Goal: Information Seeking & Learning: Learn about a topic

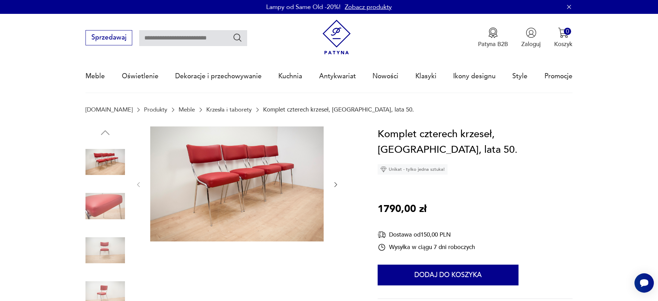
click at [614, 52] on nav "Sprzedawaj Patyna B2B Zaloguj 0 Koszyk Twój koszyk ( 0 ) Brak produktów w koszy…" at bounding box center [329, 53] width 658 height 79
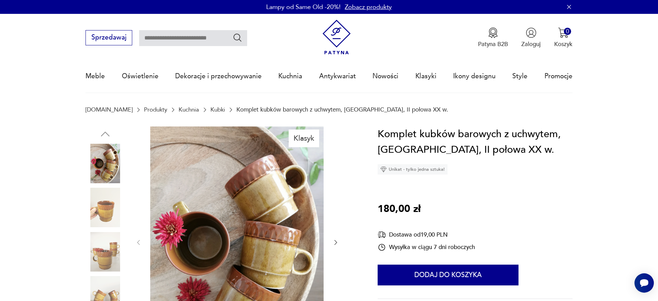
click at [622, 114] on section "[DOMAIN_NAME] Produkty Kuchnia Kubki Komplet kubków barowych z uchwytem, [GEOGR…" at bounding box center [329, 116] width 658 height 20
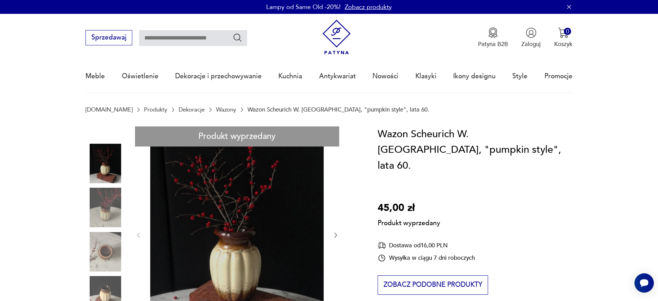
click at [615, 35] on nav "Sprzedawaj Patyna B2B Zaloguj 0 Koszyk Twój koszyk ( 0 ) Brak produktów w koszy…" at bounding box center [329, 53] width 658 height 79
click at [616, 56] on nav "Sprzedawaj Patyna B2B Zaloguj 0 Koszyk Twój koszyk ( 0 ) Brak produktów w koszy…" at bounding box center [329, 53] width 658 height 79
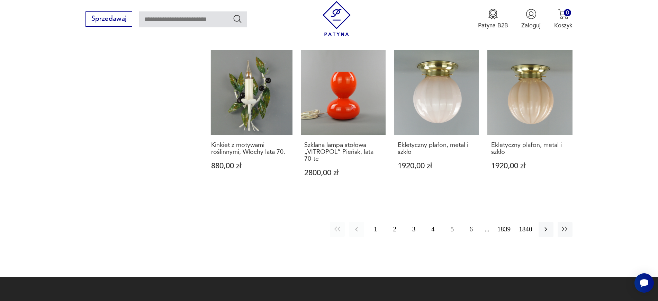
scroll to position [704, 0]
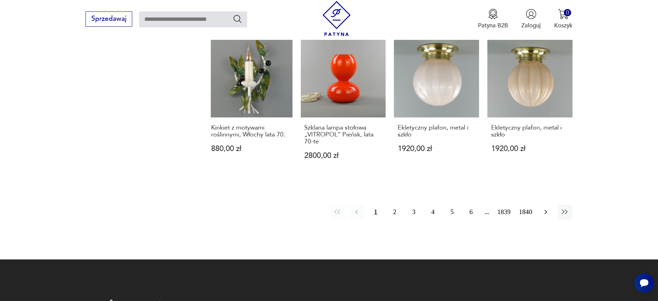
click at [547, 204] on button "button" at bounding box center [545, 211] width 15 height 15
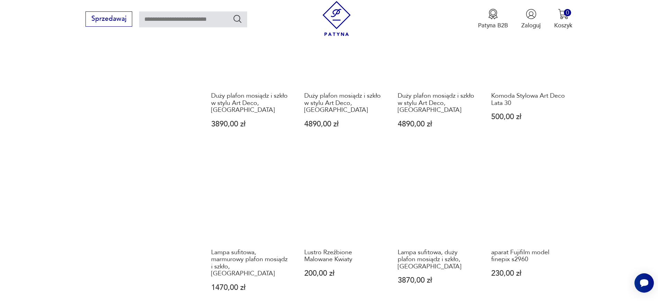
scroll to position [703, 0]
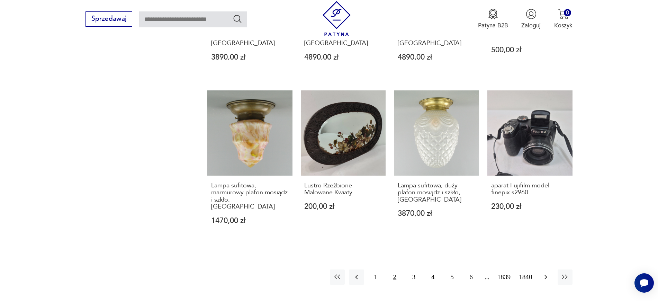
click at [544, 273] on icon "button" at bounding box center [545, 277] width 8 height 8
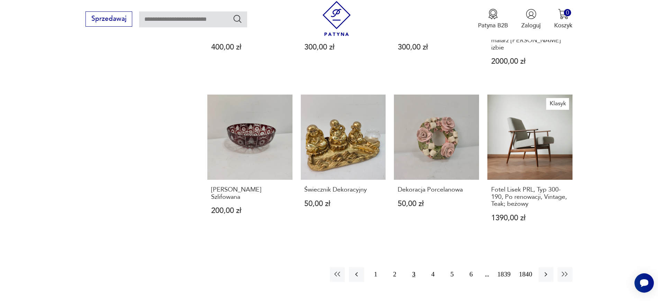
scroll to position [628, 0]
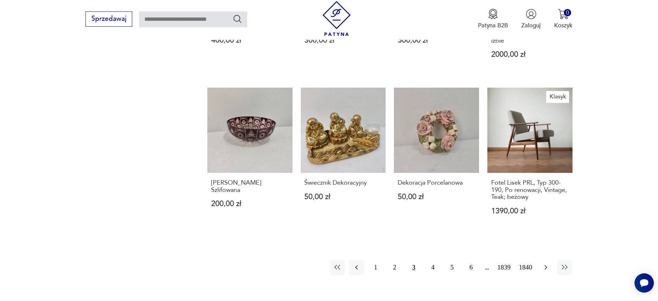
click at [547, 263] on icon "button" at bounding box center [545, 267] width 8 height 8
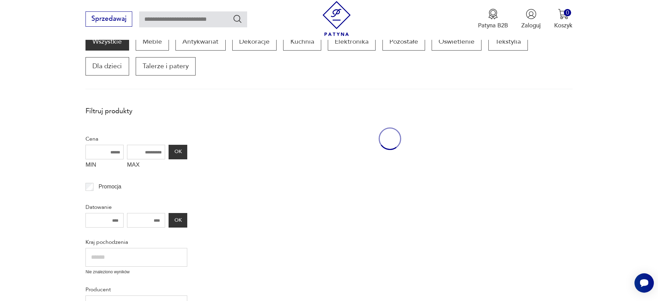
scroll to position [117, 0]
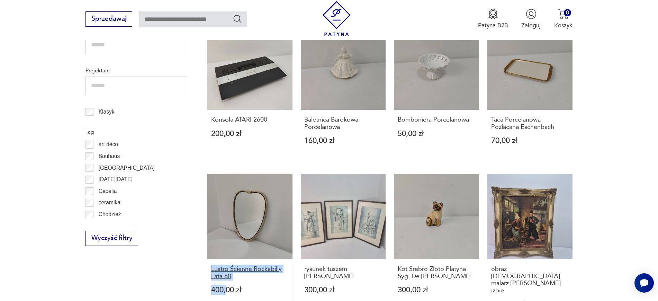
scroll to position [384, 0]
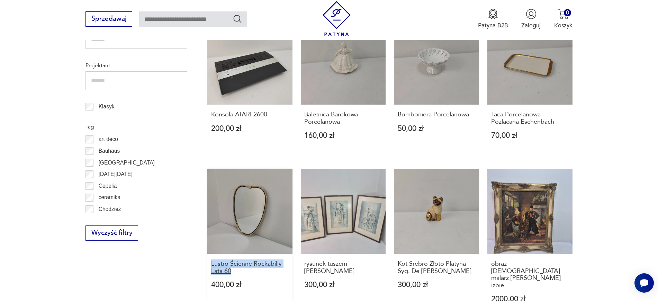
drag, startPoint x: 200, startPoint y: 294, endPoint x: 234, endPoint y: 272, distance: 40.8
click at [234, 272] on section "Filtruj produkty Cena MIN MAX OK Promocja Datowanie OK Kraj pochodzenia Nie zna…" at bounding box center [329, 197] width 658 height 721
copy h3 "Lustro Ścienne Rockabilly Lata 60"
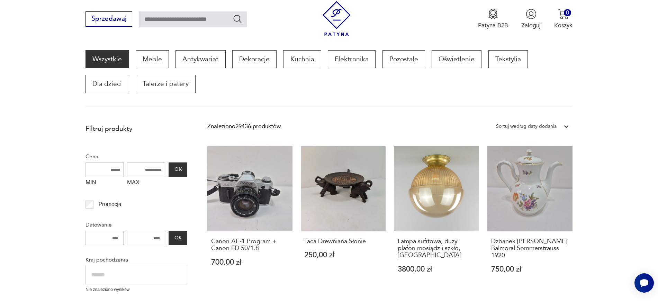
scroll to position [100, 0]
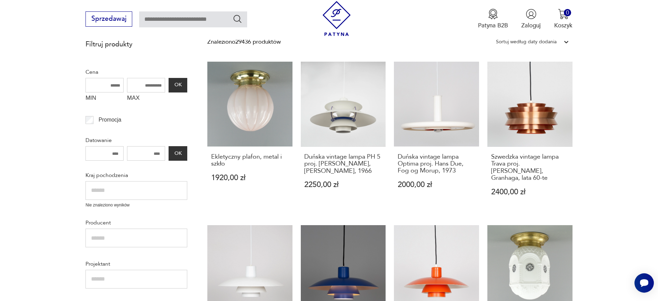
scroll to position [187, 0]
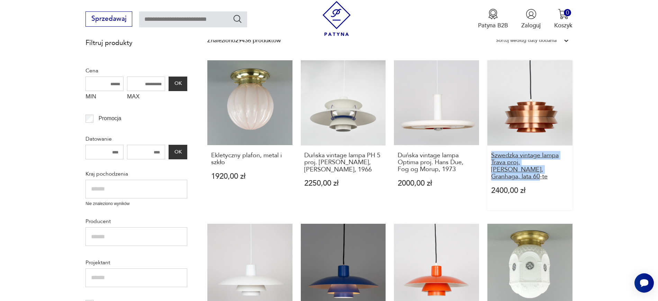
drag, startPoint x: 587, startPoint y: 171, endPoint x: 492, endPoint y: 154, distance: 96.6
copy h3 "Szwedzka vintage lampa Trava proj. Carl Thore, Granhaga, lata 60-te"
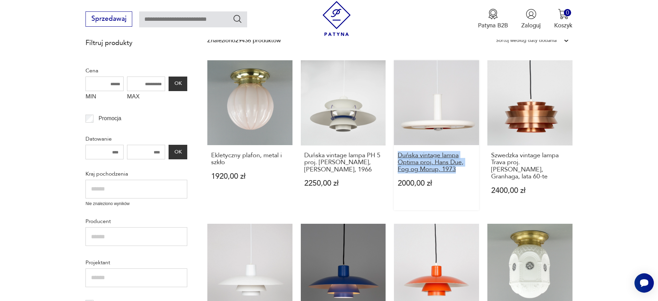
drag, startPoint x: 392, startPoint y: 147, endPoint x: 462, endPoint y: 167, distance: 72.9
copy h3 "Duńska vintage lampa Optima proj. Hans Due, Fog og Morup, 1973"
drag, startPoint x: 300, startPoint y: 151, endPoint x: 357, endPoint y: 168, distance: 59.9
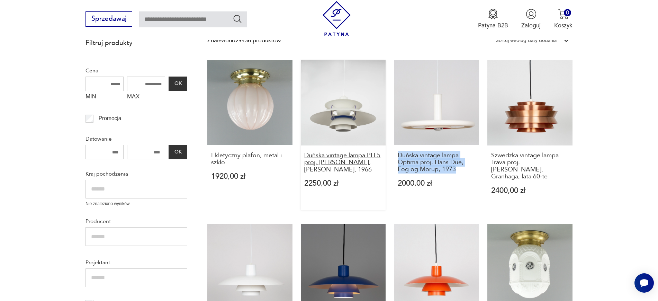
copy h3 "Duńska vintage lampa PH 5 proj. Poul Henningsen, Louis Poulsen, 196"
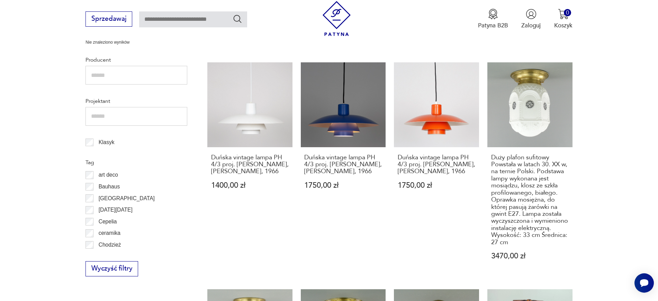
scroll to position [393, 0]
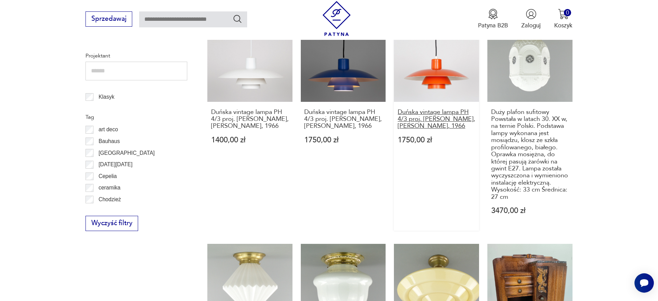
drag, startPoint x: 392, startPoint y: 101, endPoint x: 456, endPoint y: 121, distance: 66.2
click at [456, 121] on div "Ekletyczny plafon, metal i szkło 1920,00 zł Duńska vintage lampa PH 5 proj. Pou…" at bounding box center [389, 202] width 365 height 696
copy h3 "Duńska vintage lampa PH 4/3 proj. Poul Henningsen, Louis Poulsen, 1966"
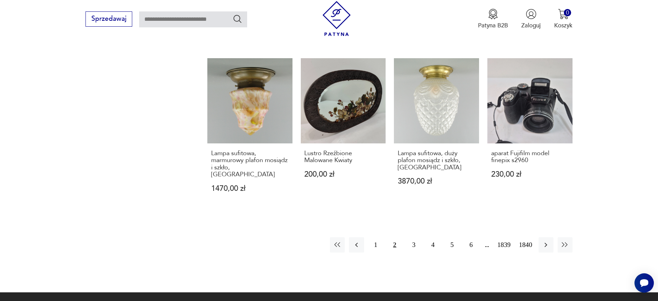
scroll to position [736, 0]
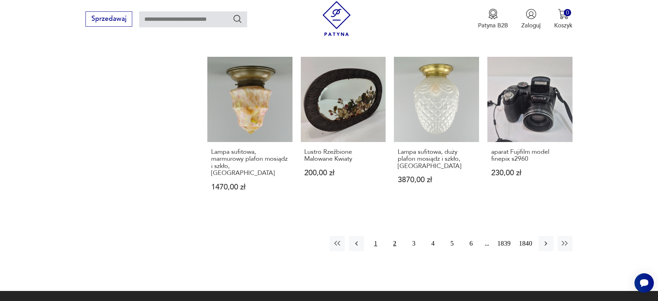
click at [376, 236] on button "1" at bounding box center [375, 243] width 15 height 15
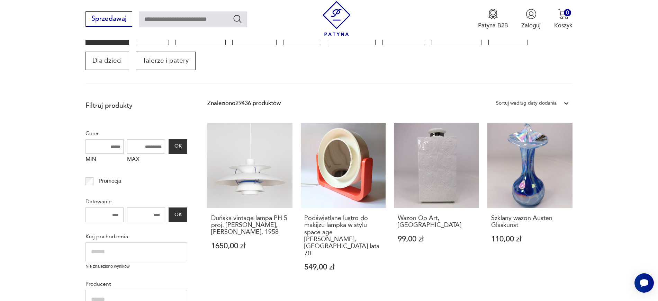
scroll to position [117, 0]
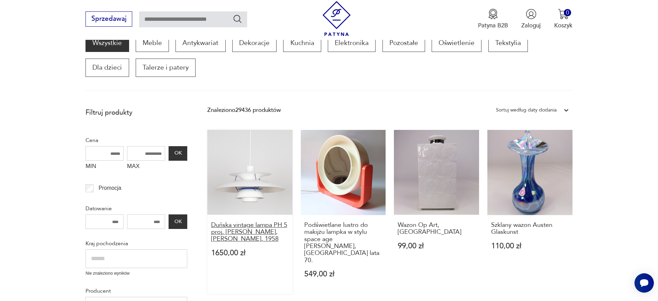
drag, startPoint x: 197, startPoint y: 223, endPoint x: 268, endPoint y: 239, distance: 72.9
copy h3 "Duńska vintage lampa PH 5 proj. Poul Henningsen, Louis Poulsen, 1958"
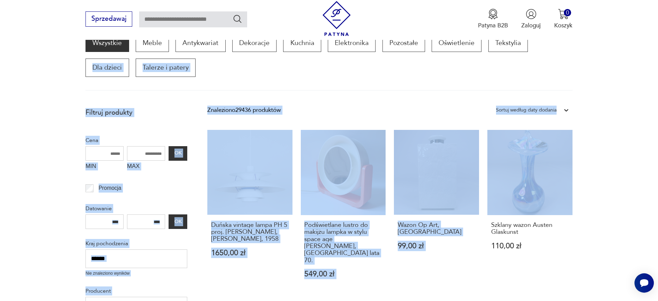
drag, startPoint x: 644, startPoint y: 89, endPoint x: 653, endPoint y: 144, distance: 55.6
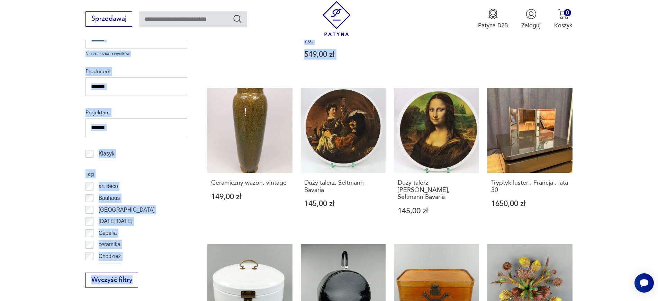
scroll to position [384, 0]
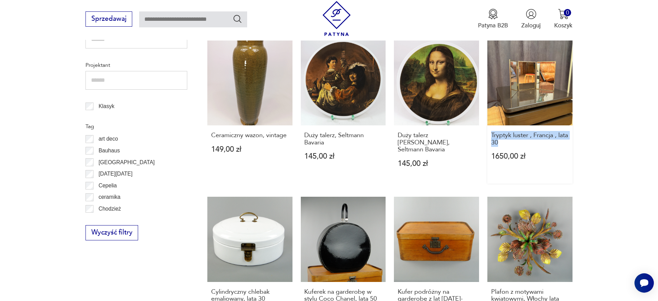
drag, startPoint x: 586, startPoint y: 129, endPoint x: 489, endPoint y: 122, distance: 97.4
click at [489, 122] on section "Filtruj produkty Cena MIN MAX OK Promocja Datowanie OK Kraj pochodzenia Nie zna…" at bounding box center [329, 208] width 658 height 742
copy h3 "Tryptyk luster , Francja , lata 30"
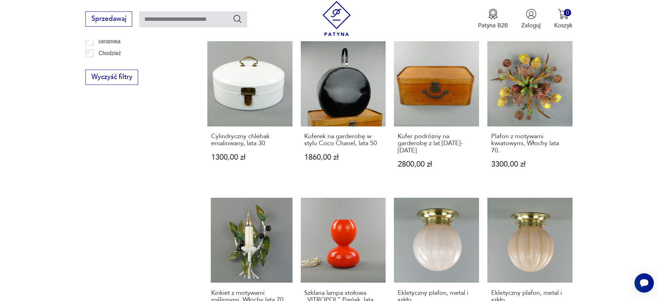
scroll to position [544, 0]
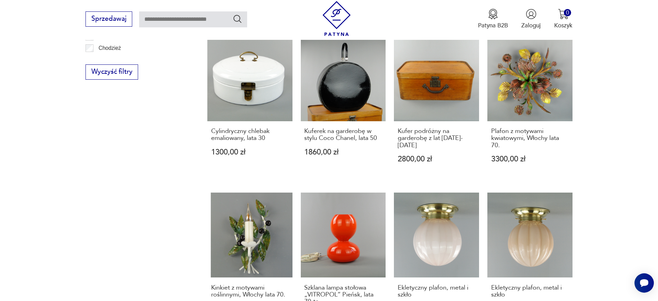
drag, startPoint x: 664, startPoint y: 168, endPoint x: 629, endPoint y: 225, distance: 67.1
click at [629, 225] on section "Filtruj produkty Cena MIN MAX OK Promocja Datowanie OK Kraj pochodzenia Nie zna…" at bounding box center [329, 48] width 658 height 742
drag, startPoint x: 580, startPoint y: 121, endPoint x: 492, endPoint y: 109, distance: 88.4
click at [492, 109] on section "Filtruj produkty Cena MIN MAX OK Promocja Datowanie OK Kraj pochodzenia Nie zna…" at bounding box center [329, 48] width 658 height 742
copy h3 "Plafon z motywami kwiatowymi, Włochy lata 70."
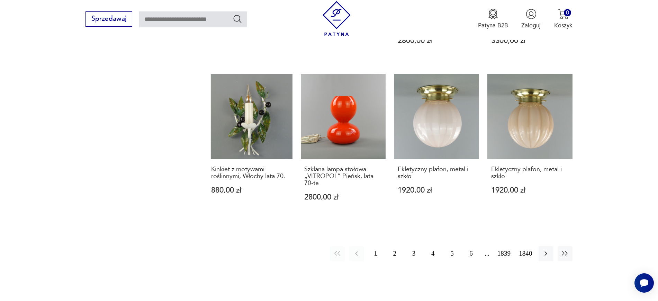
scroll to position [679, 0]
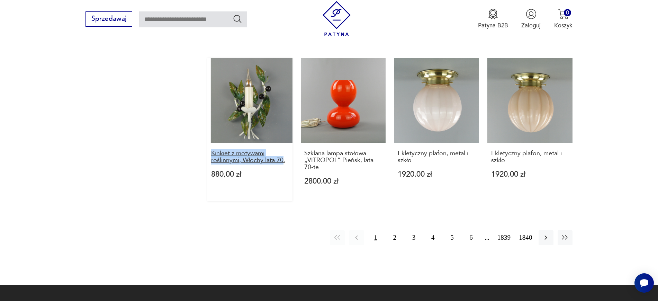
drag, startPoint x: 200, startPoint y: 129, endPoint x: 284, endPoint y: 138, distance: 84.2
copy h3 "Kinkiet z motywami roślinnymi, Włochy lata 70"
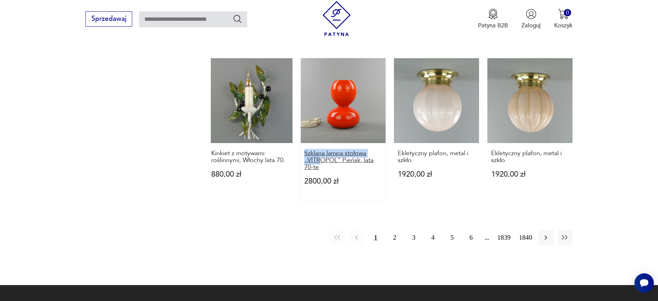
drag, startPoint x: 299, startPoint y: 126, endPoint x: 323, endPoint y: 142, distance: 29.0
copy h3 "Szklana lampa stołowa „VITR"
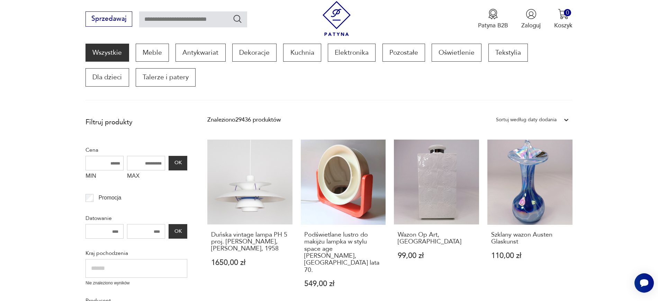
scroll to position [104, 0]
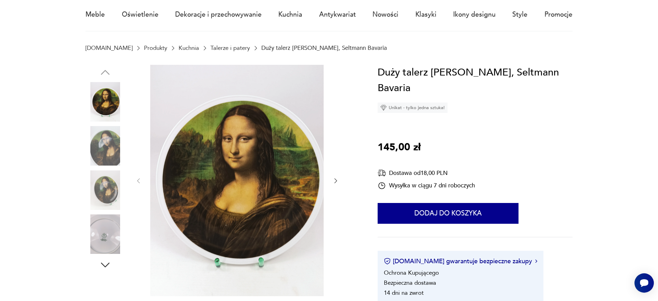
scroll to position [74, 0]
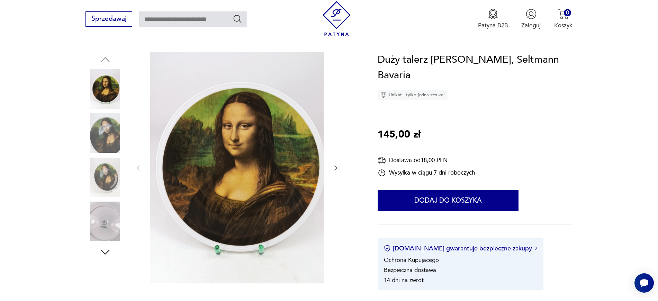
click at [102, 225] on img at bounding box center [104, 220] width 39 height 39
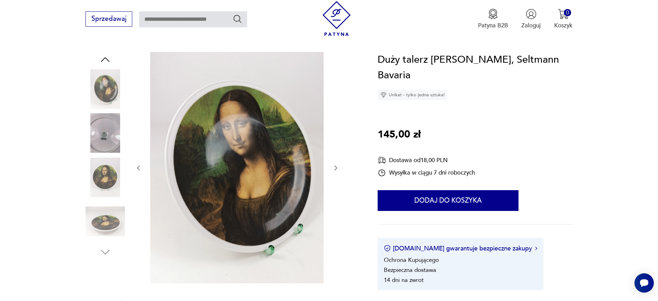
click at [115, 133] on img at bounding box center [104, 132] width 39 height 39
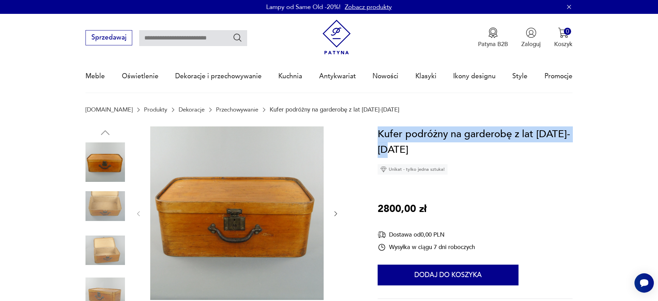
drag, startPoint x: 404, startPoint y: 147, endPoint x: 373, endPoint y: 132, distance: 34.7
copy h1 "Kufer podróżny na garderobę z lat 1890-1900"
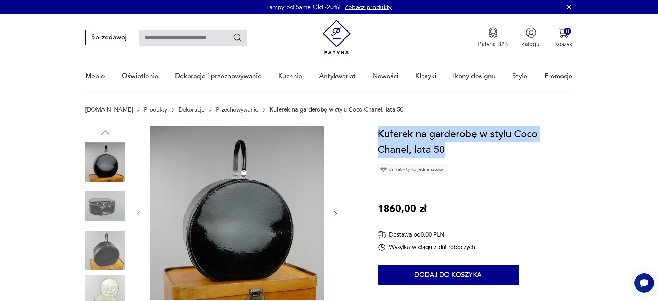
drag, startPoint x: 458, startPoint y: 149, endPoint x: 373, endPoint y: 135, distance: 86.5
copy h1 "Kuferek na garderobę w stylu Coco Chanel, lata 50"
